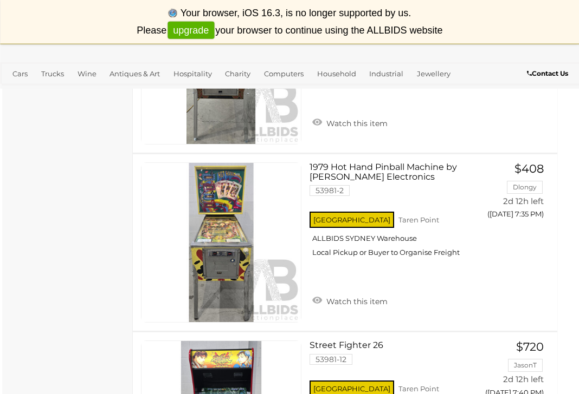
scroll to position [1305, 5]
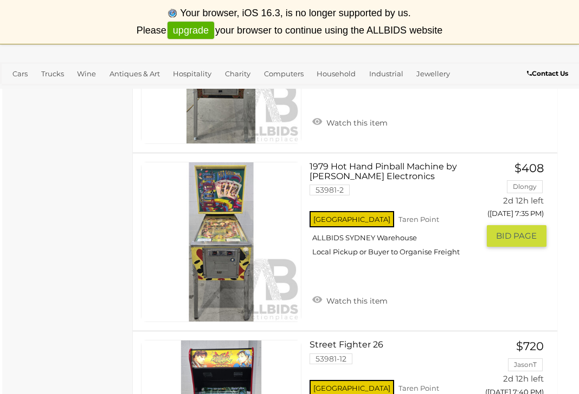
click at [351, 165] on link "1979 Hot Hand Pinball Machine by [PERSON_NAME] Electronics 53981-2 [GEOGRAPHIC_…" at bounding box center [398, 213] width 160 height 103
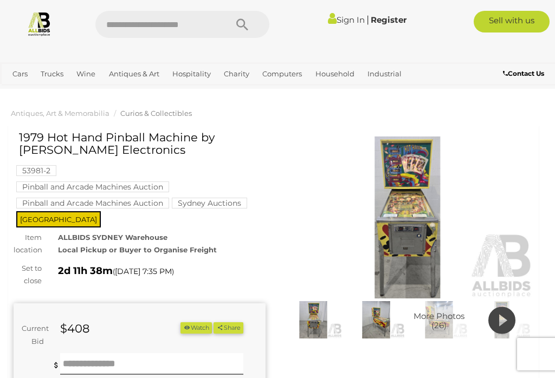
click at [409, 253] on img at bounding box center [408, 218] width 252 height 162
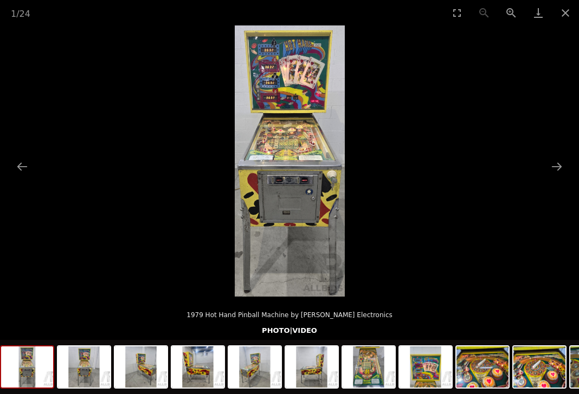
click at [550, 170] on button "Next slide" at bounding box center [556, 166] width 23 height 21
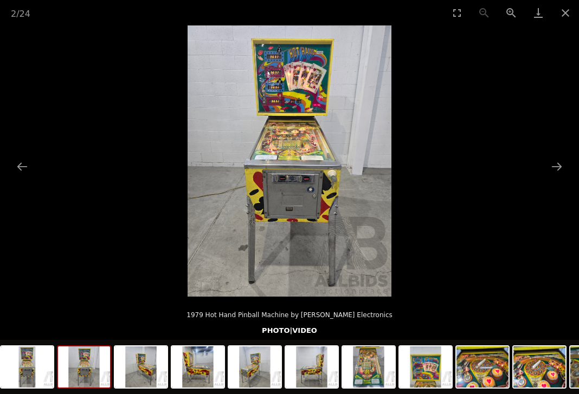
click at [548, 172] on button "Next slide" at bounding box center [556, 166] width 23 height 21
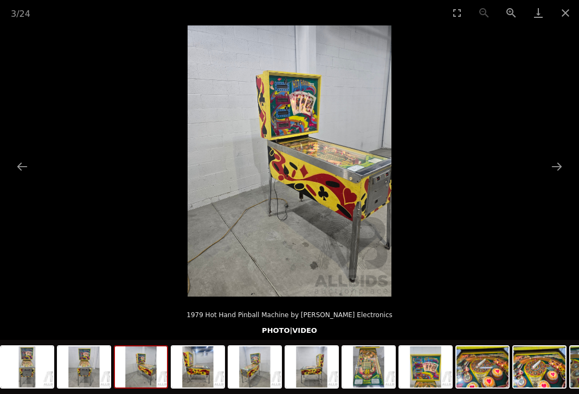
click at [549, 168] on button "Next slide" at bounding box center [556, 166] width 23 height 21
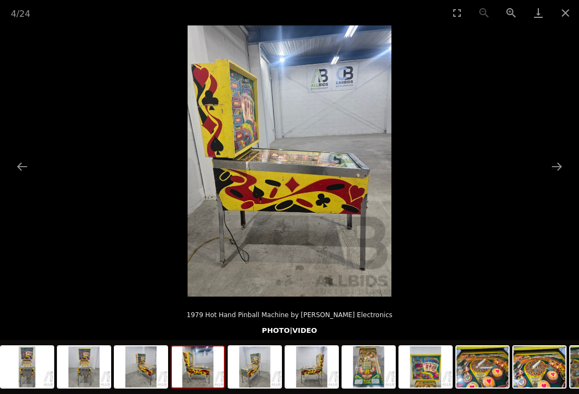
click at [549, 167] on button "Next slide" at bounding box center [556, 166] width 23 height 21
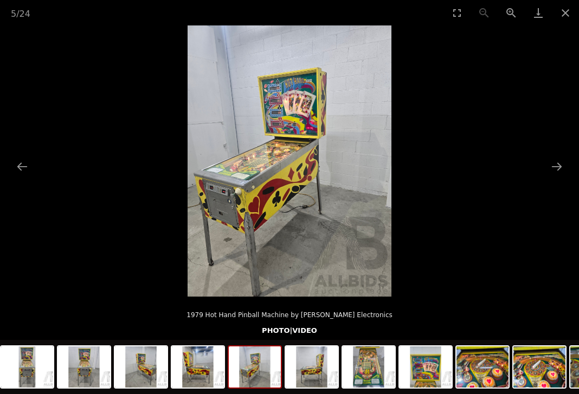
click at [549, 164] on button "Next slide" at bounding box center [556, 166] width 23 height 21
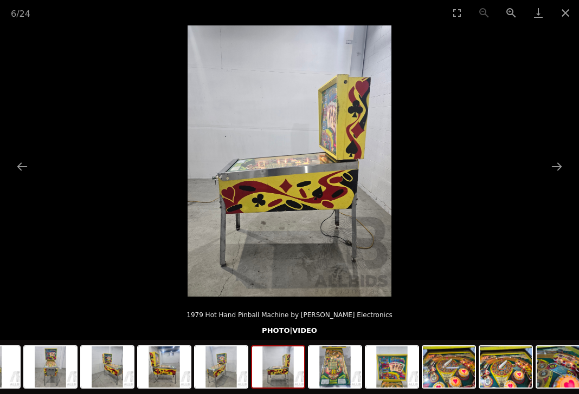
click at [551, 162] on button "Next slide" at bounding box center [556, 166] width 23 height 21
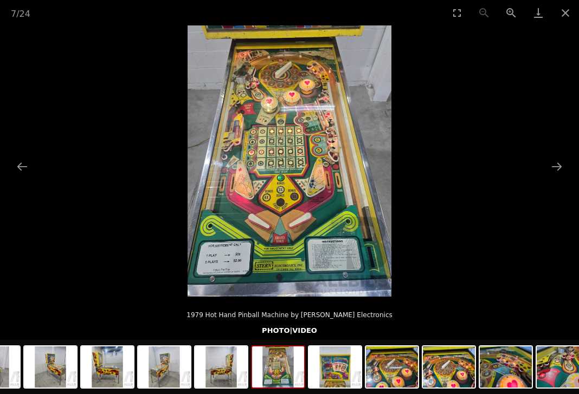
click at [550, 162] on button "Next slide" at bounding box center [556, 166] width 23 height 21
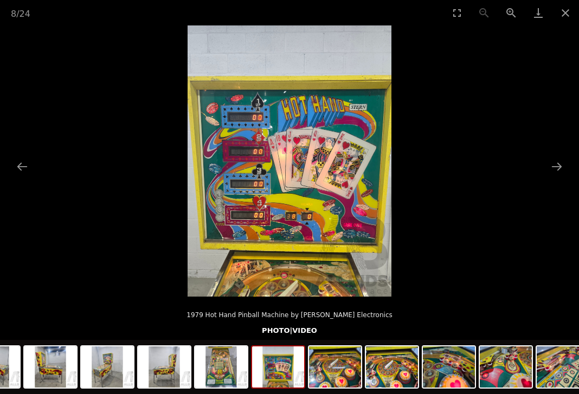
click at [552, 162] on button "Next slide" at bounding box center [556, 166] width 23 height 21
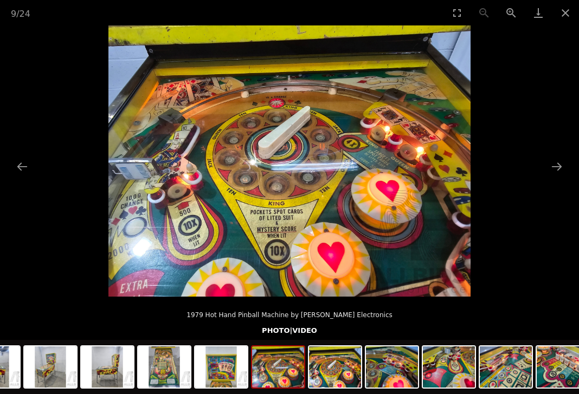
click at [554, 165] on button "Next slide" at bounding box center [556, 166] width 23 height 21
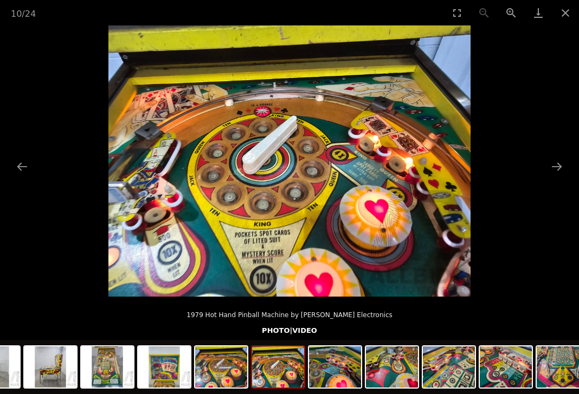
click at [552, 170] on button "Next slide" at bounding box center [556, 166] width 23 height 21
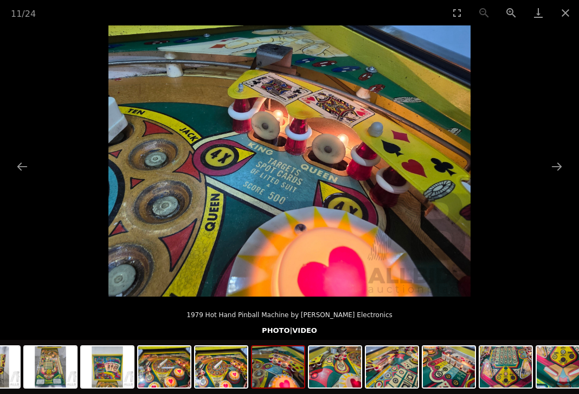
click at [550, 165] on button "Next slide" at bounding box center [556, 166] width 23 height 21
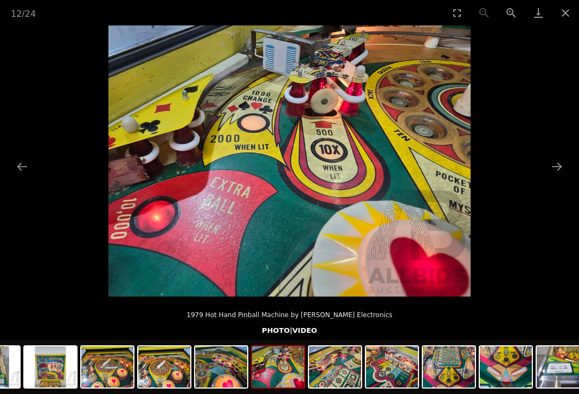
click at [550, 163] on button "Next slide" at bounding box center [556, 166] width 23 height 21
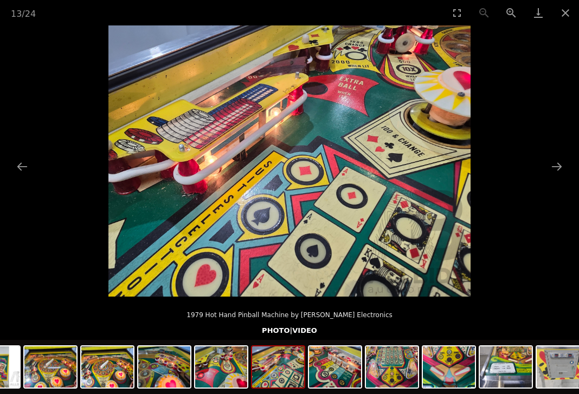
click at [548, 170] on button "Next slide" at bounding box center [556, 166] width 23 height 21
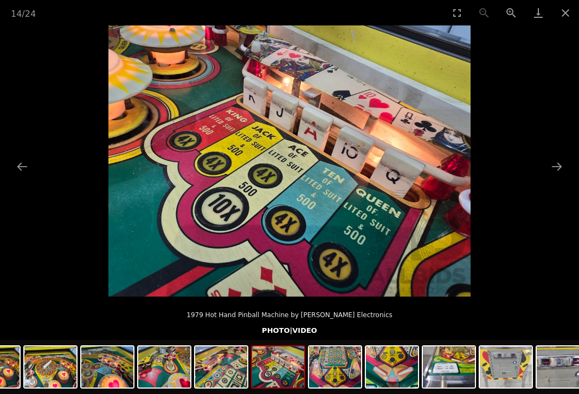
click at [547, 168] on button "Next slide" at bounding box center [556, 166] width 23 height 21
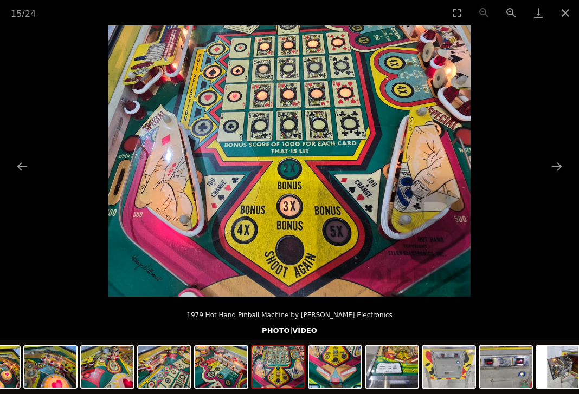
click at [551, 170] on button "Next slide" at bounding box center [556, 166] width 23 height 21
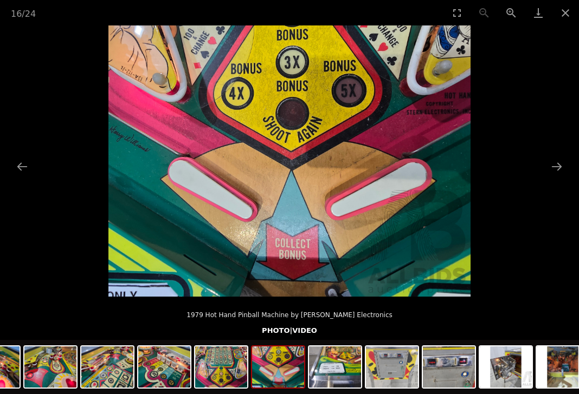
click at [554, 167] on button "Next slide" at bounding box center [556, 166] width 23 height 21
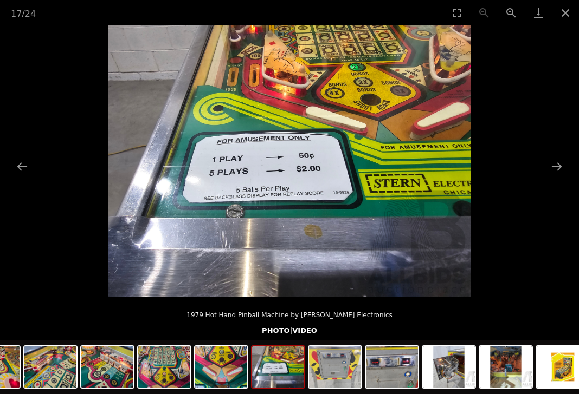
click at [554, 159] on button "Next slide" at bounding box center [556, 166] width 23 height 21
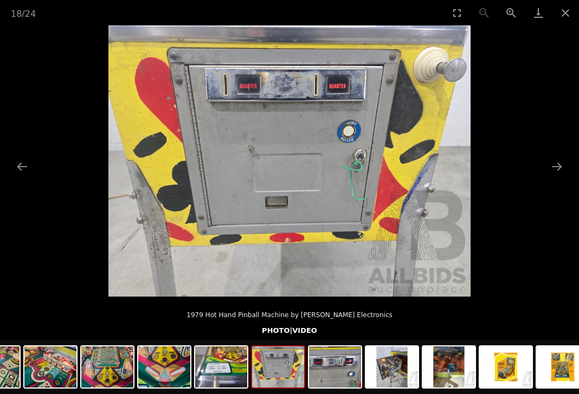
click at [554, 158] on button "Next slide" at bounding box center [556, 166] width 23 height 21
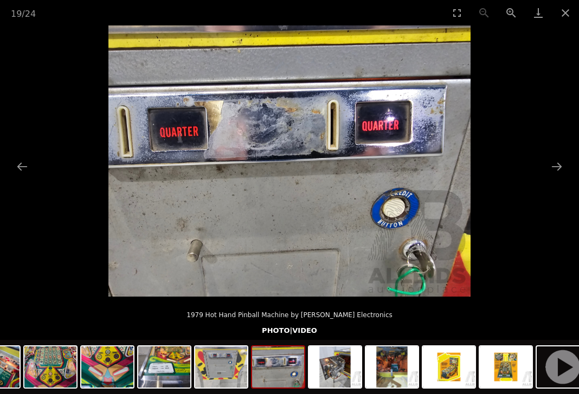
click at [554, 160] on button "Next slide" at bounding box center [556, 166] width 23 height 21
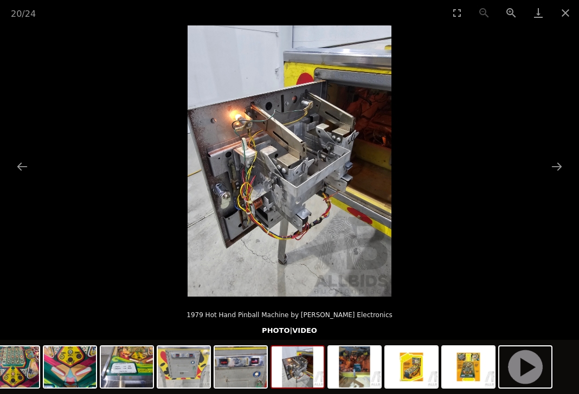
click at [553, 170] on button "Next slide" at bounding box center [556, 166] width 23 height 21
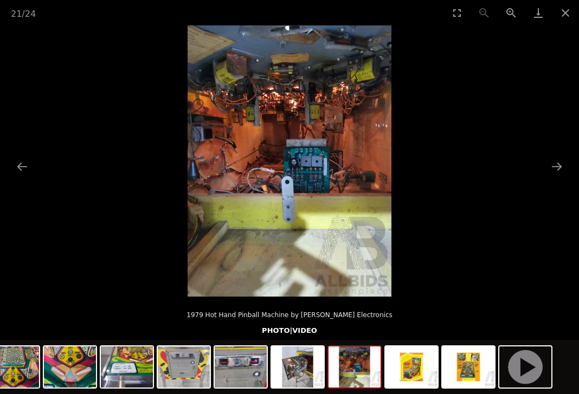
click at [553, 168] on button "Next slide" at bounding box center [556, 166] width 23 height 21
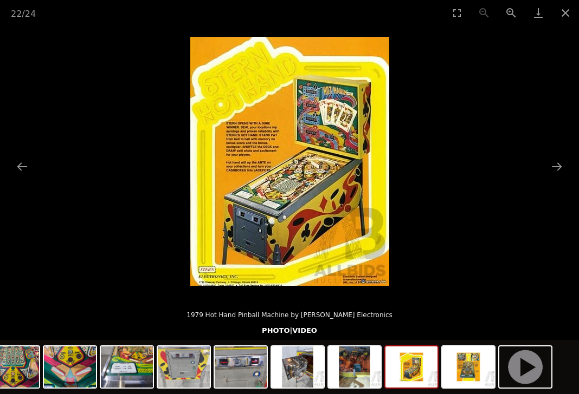
click at [550, 166] on button "Next slide" at bounding box center [556, 166] width 23 height 21
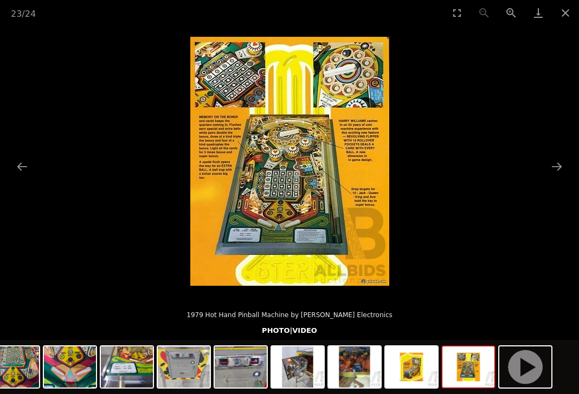
click at [550, 167] on button "Next slide" at bounding box center [556, 166] width 23 height 21
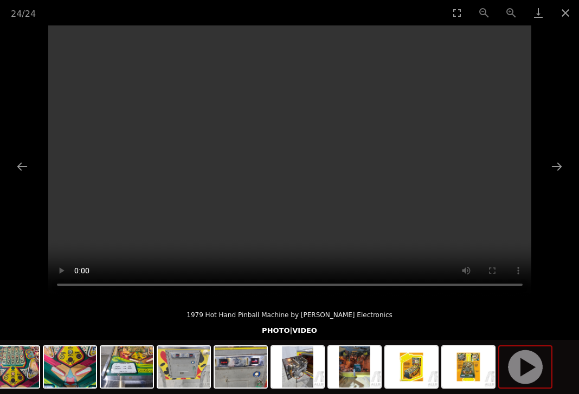
click at [550, 167] on button "Next slide" at bounding box center [556, 166] width 23 height 21
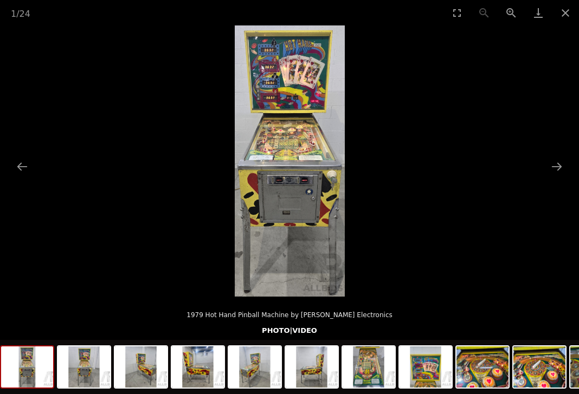
click at [30, 159] on button "Previous slide" at bounding box center [22, 166] width 23 height 21
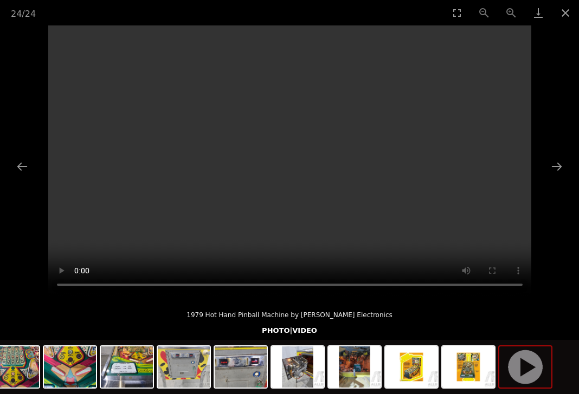
click at [286, 163] on video "Your browser does not support HTML5 video." at bounding box center [289, 160] width 483 height 271
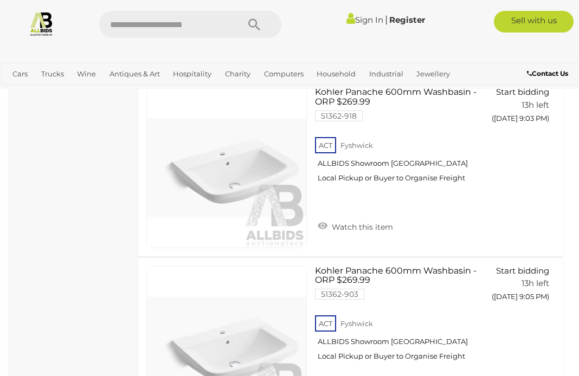
scroll to position [3130, 0]
